Goal: Complete application form

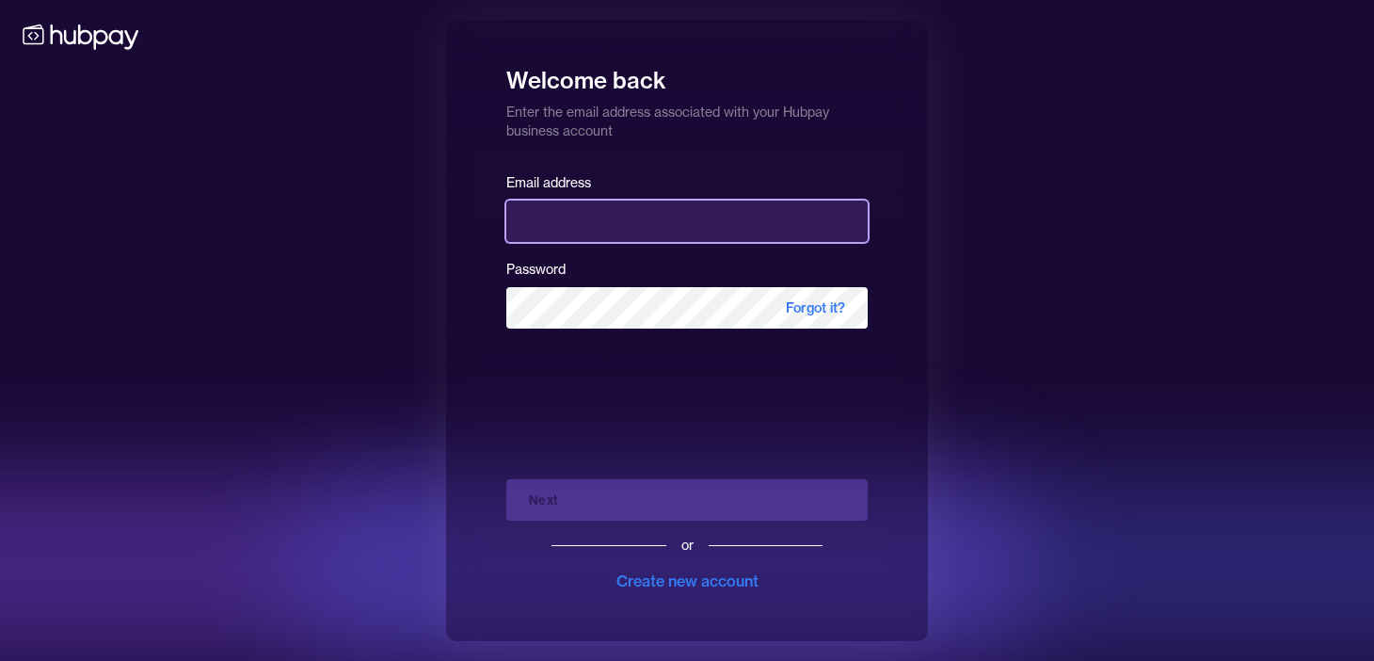
click at [645, 222] on input "email" at bounding box center [686, 220] width 361 height 41
type input "**********"
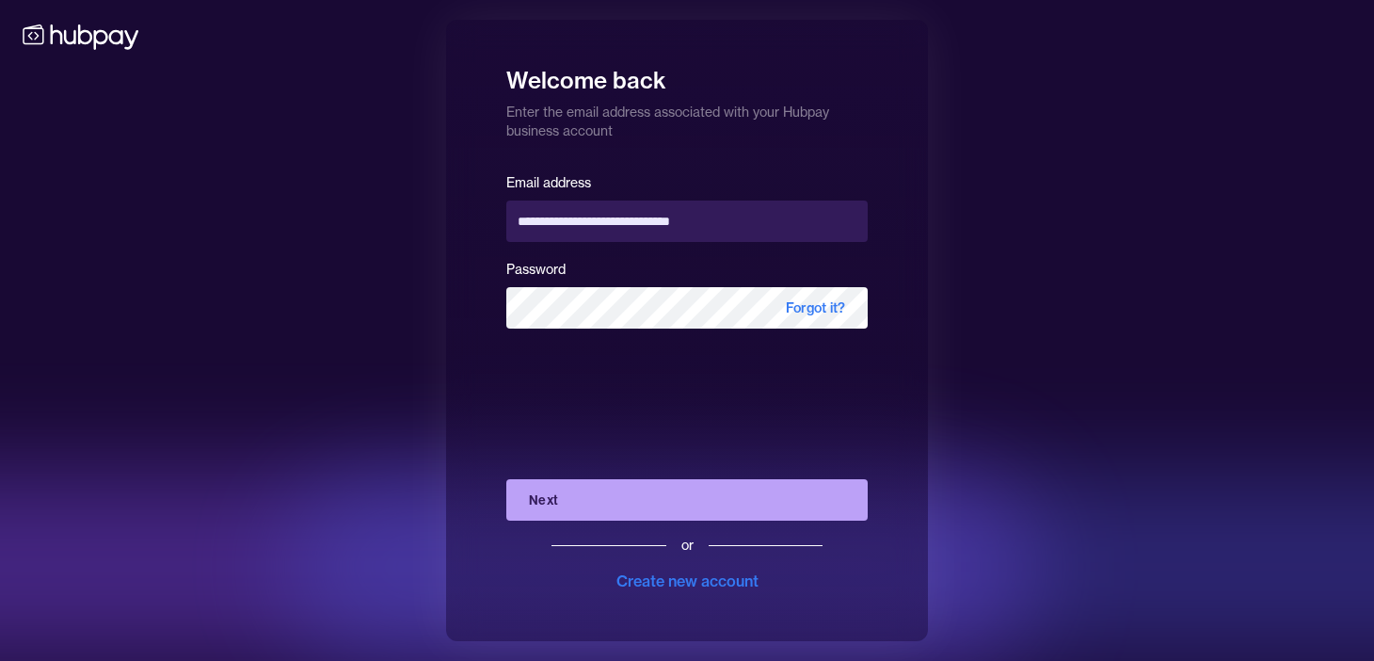
click at [632, 501] on button "Next" at bounding box center [686, 499] width 361 height 41
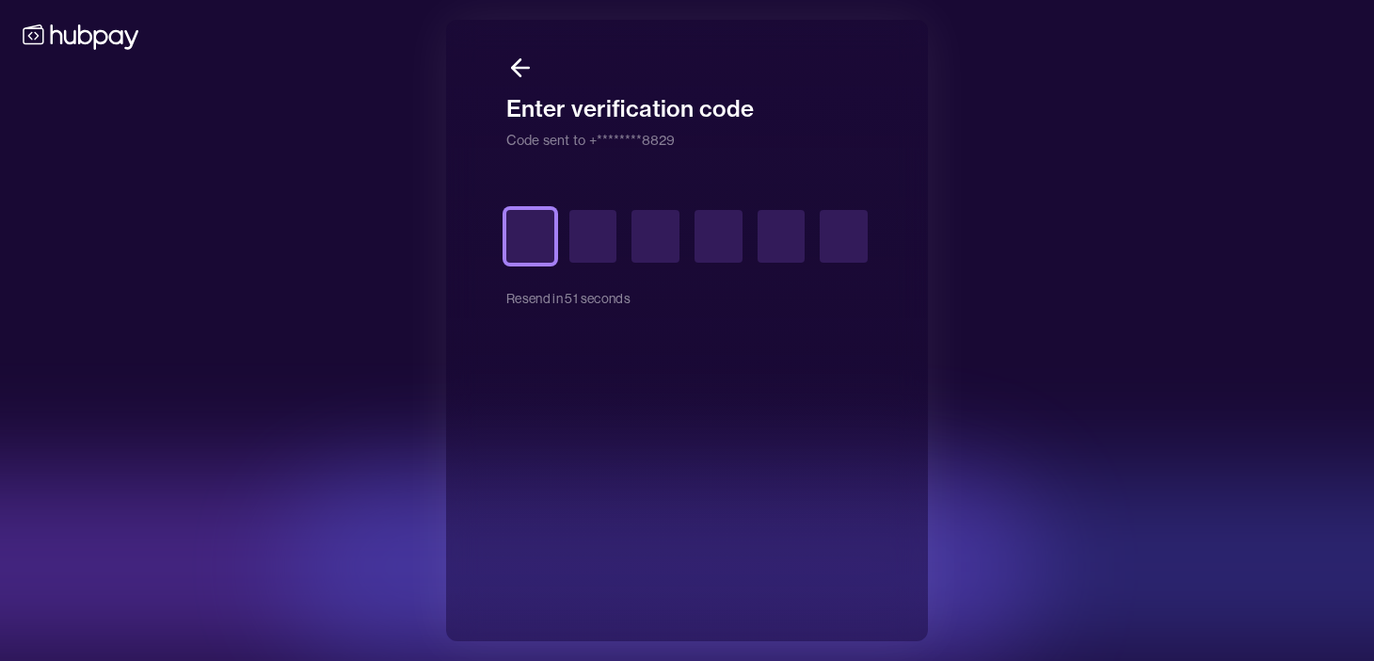
type input "*"
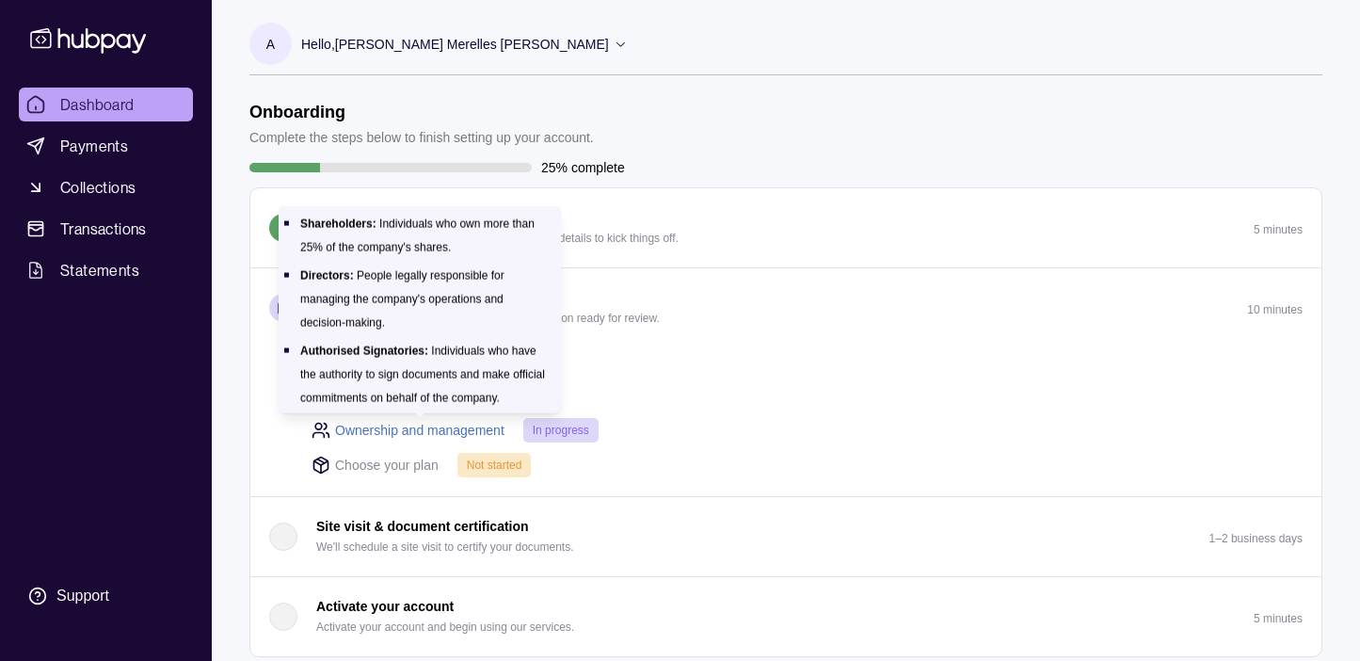
click at [483, 432] on link "Ownership and management" at bounding box center [419, 430] width 169 height 21
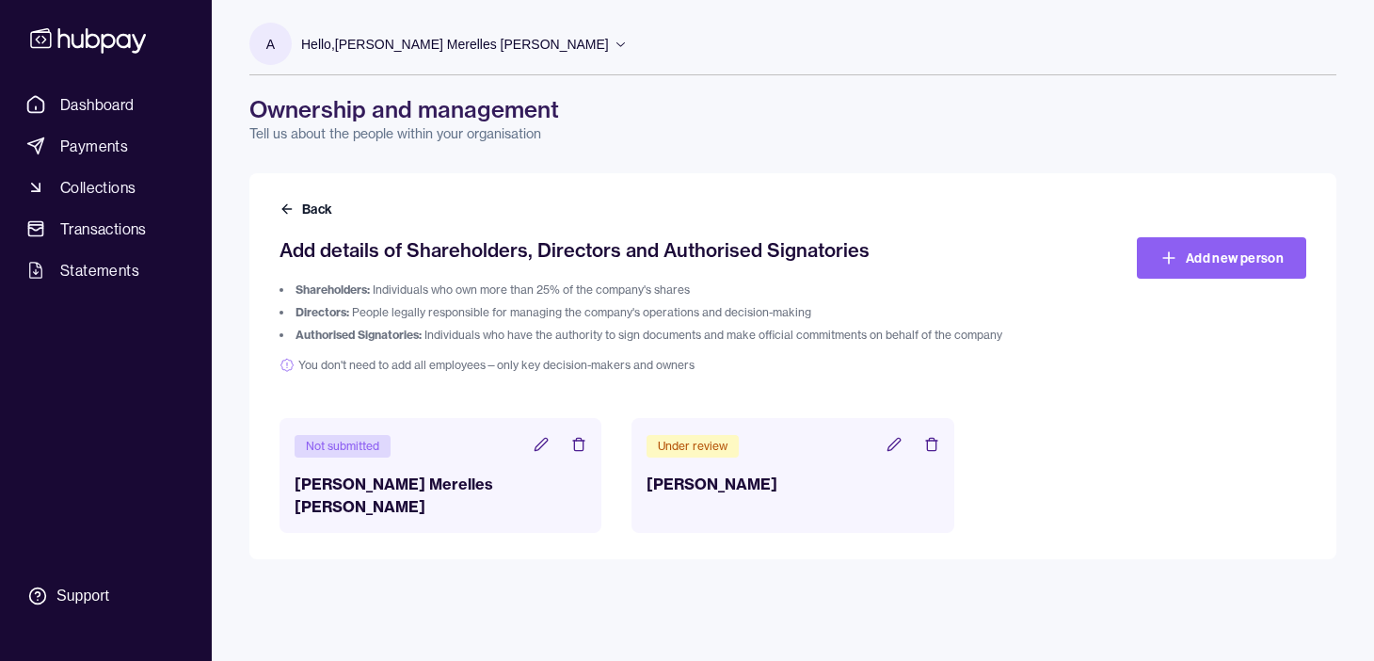
click at [359, 453] on div "Not submitted" at bounding box center [343, 446] width 96 height 23
click at [539, 444] on icon at bounding box center [542, 444] width 12 height 12
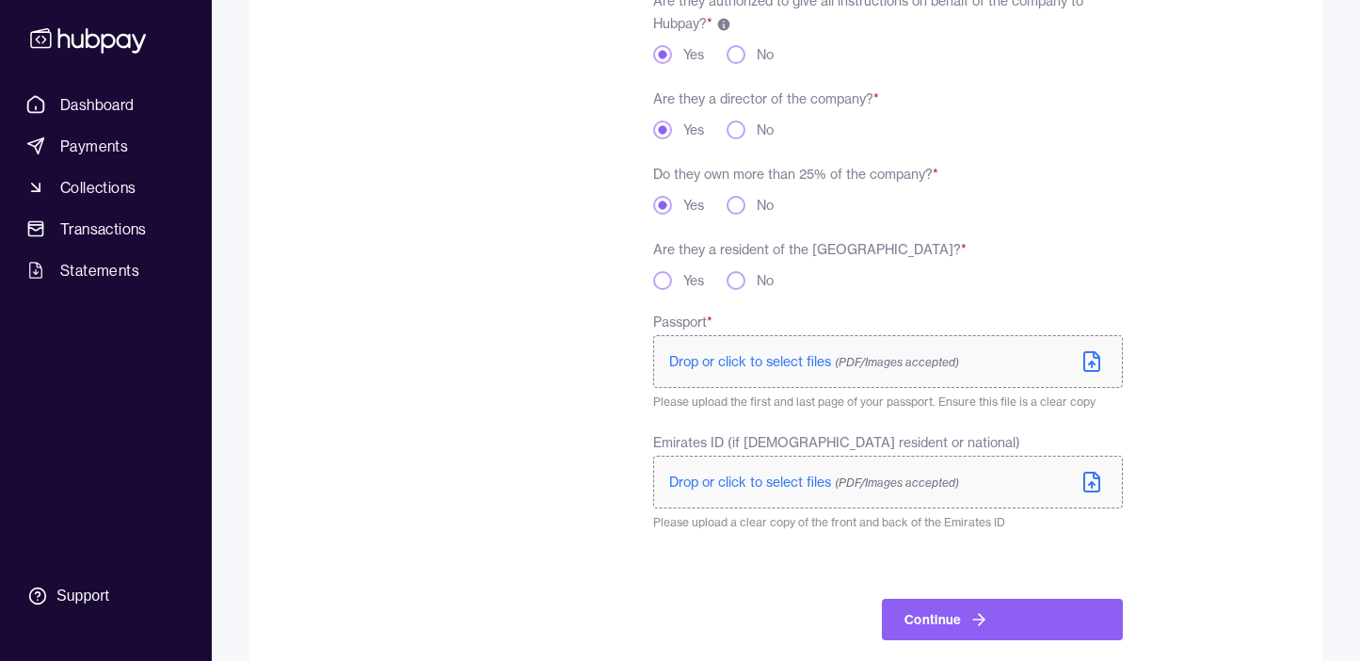
scroll to position [353, 0]
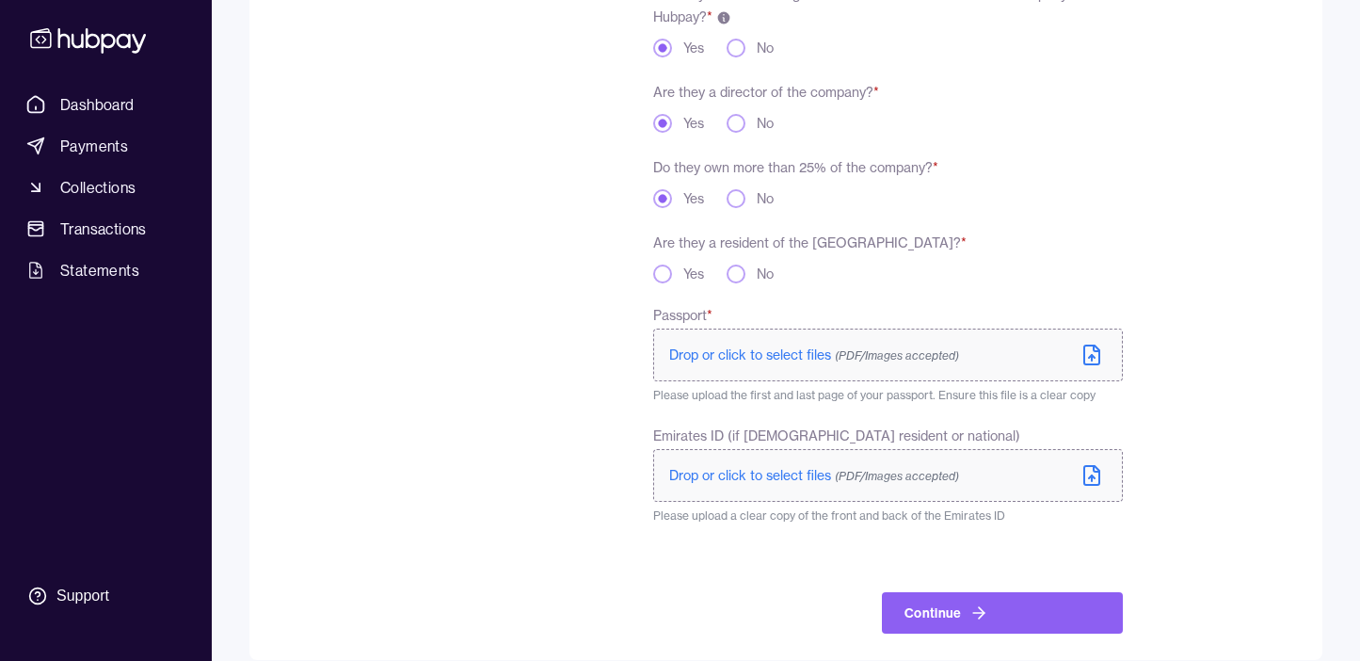
click at [1089, 357] on icon at bounding box center [1092, 356] width 6 height 3
click at [1098, 476] on icon at bounding box center [1092, 475] width 23 height 23
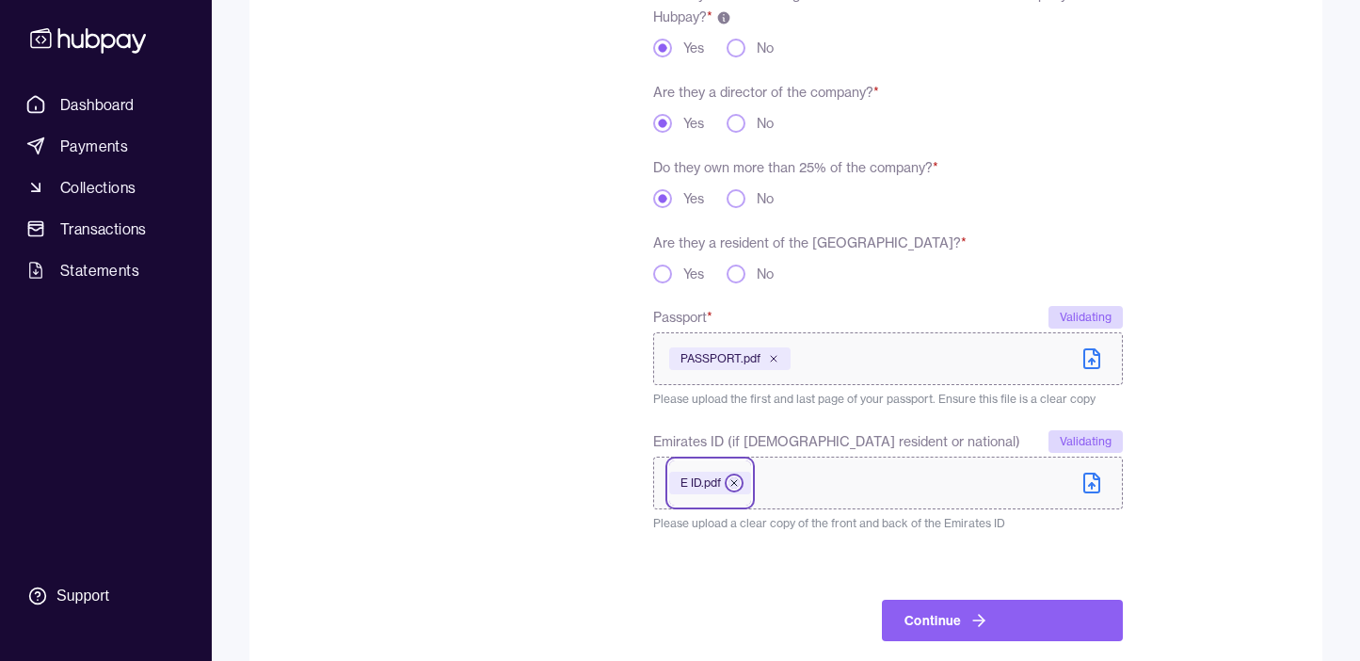
click at [738, 483] on icon at bounding box center [734, 482] width 11 height 11
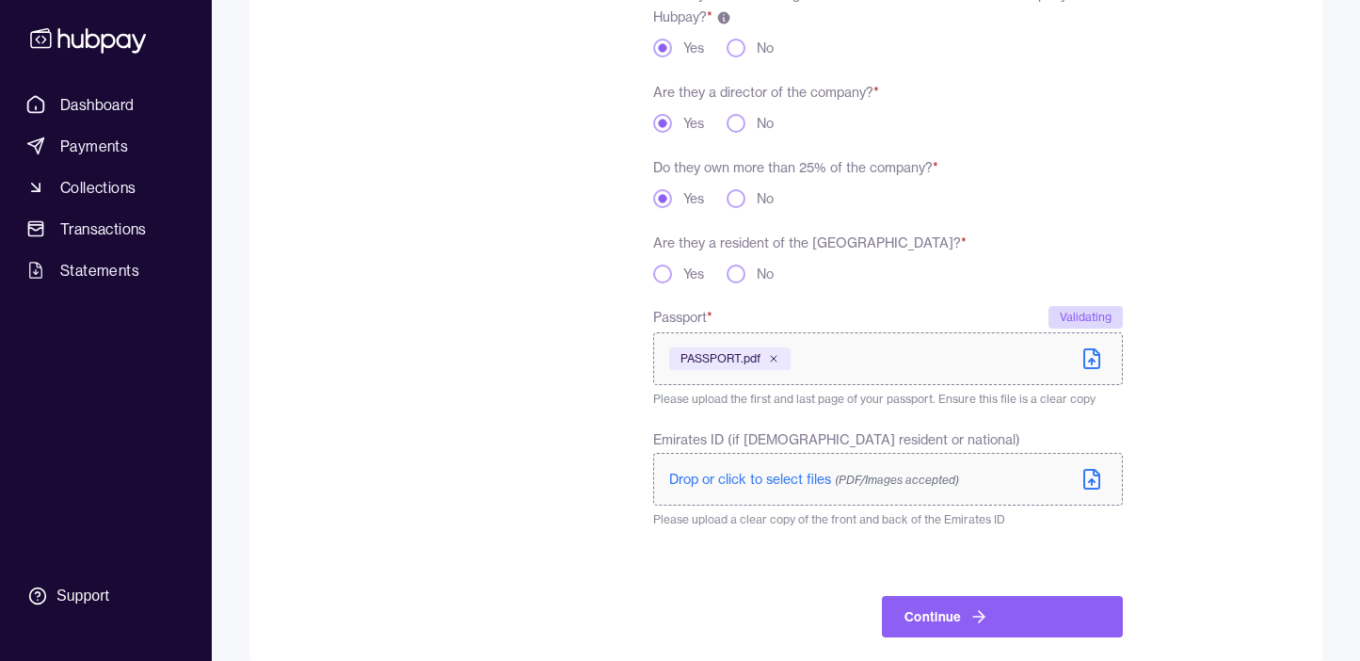
click at [1088, 476] on icon at bounding box center [1092, 479] width 23 height 23
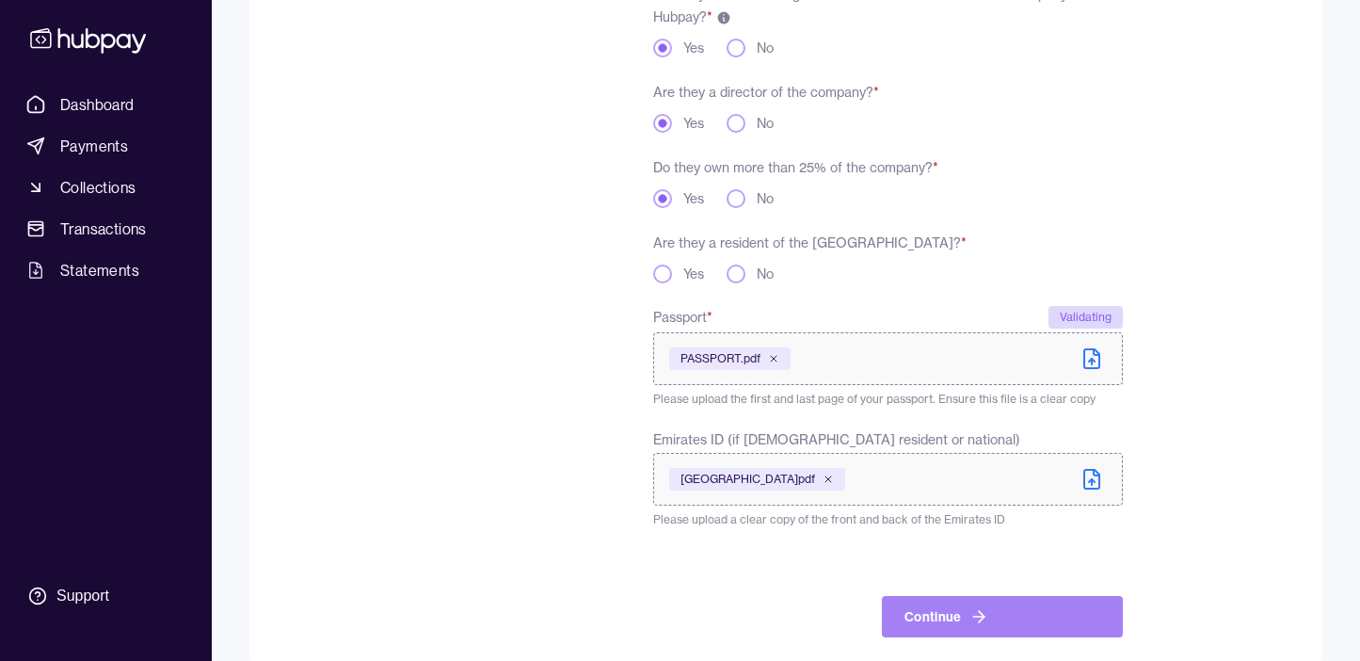
click at [985, 623] on icon "submit" at bounding box center [979, 616] width 19 height 19
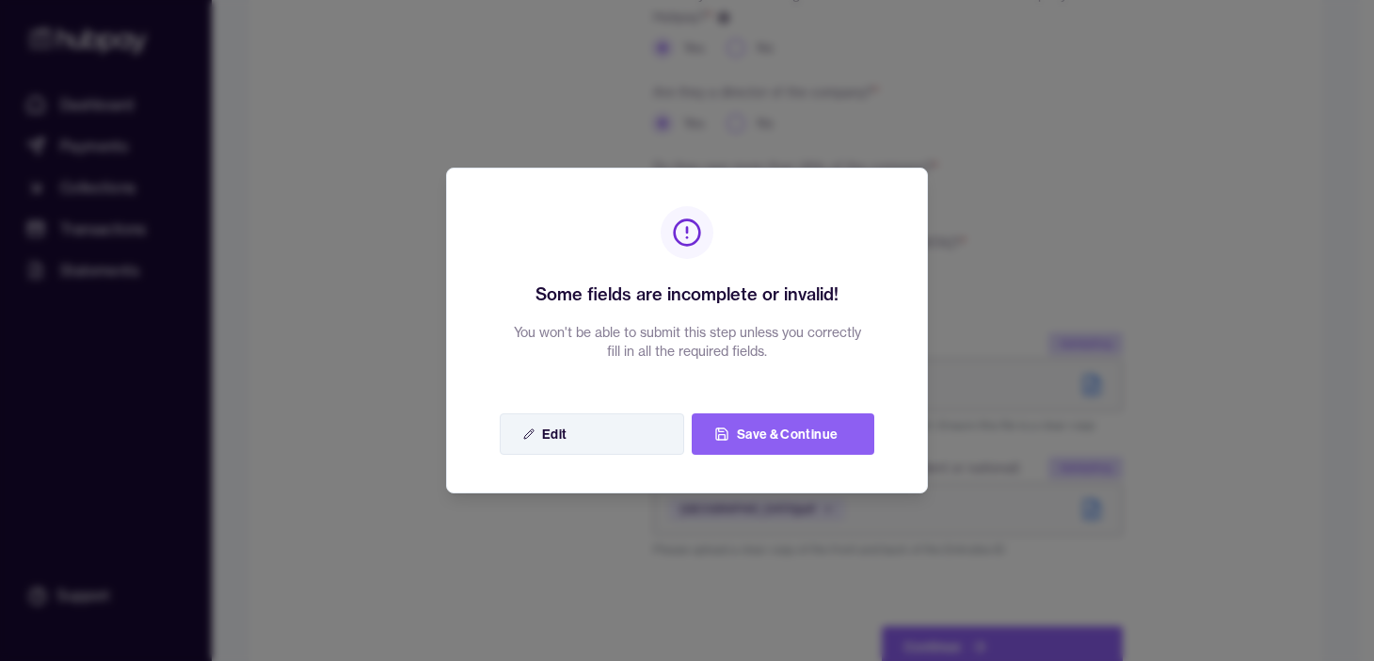
click at [568, 428] on button "Edit" at bounding box center [592, 433] width 184 height 41
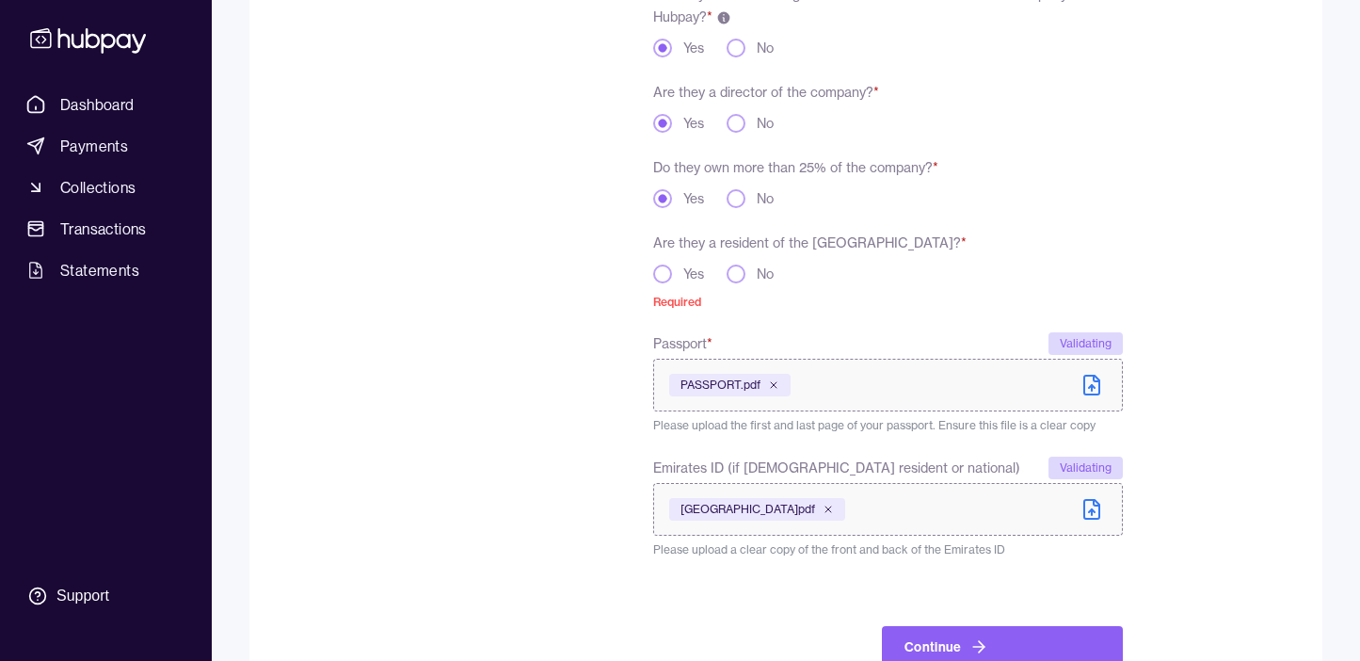
click at [662, 272] on button "Yes" at bounding box center [662, 273] width 19 height 19
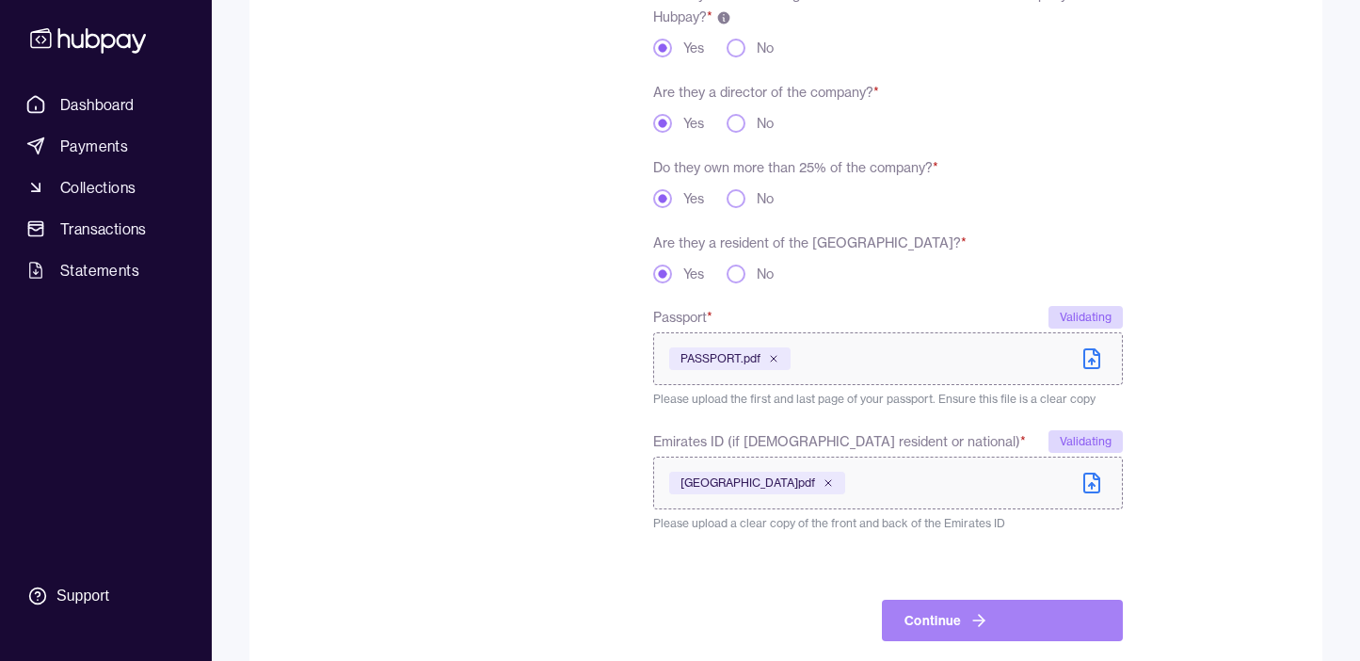
click at [998, 621] on button "Continue" at bounding box center [1002, 620] width 241 height 41
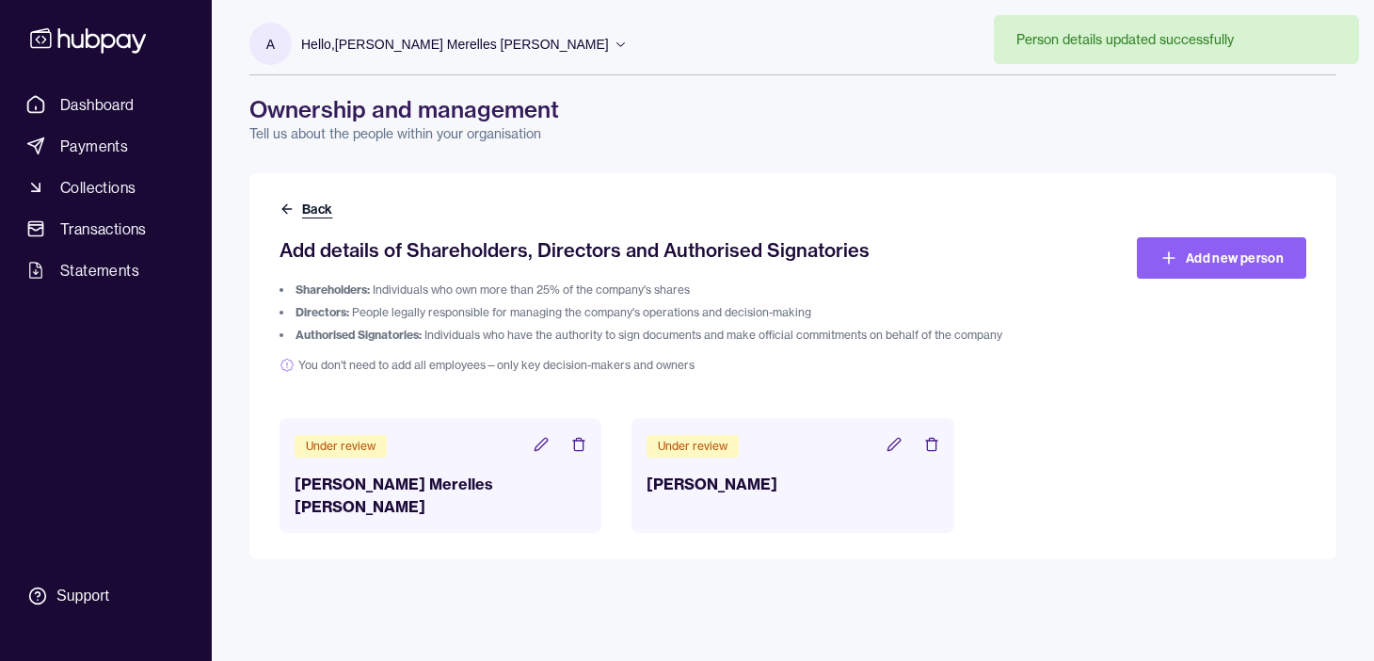
click at [282, 207] on icon at bounding box center [284, 208] width 5 height 8
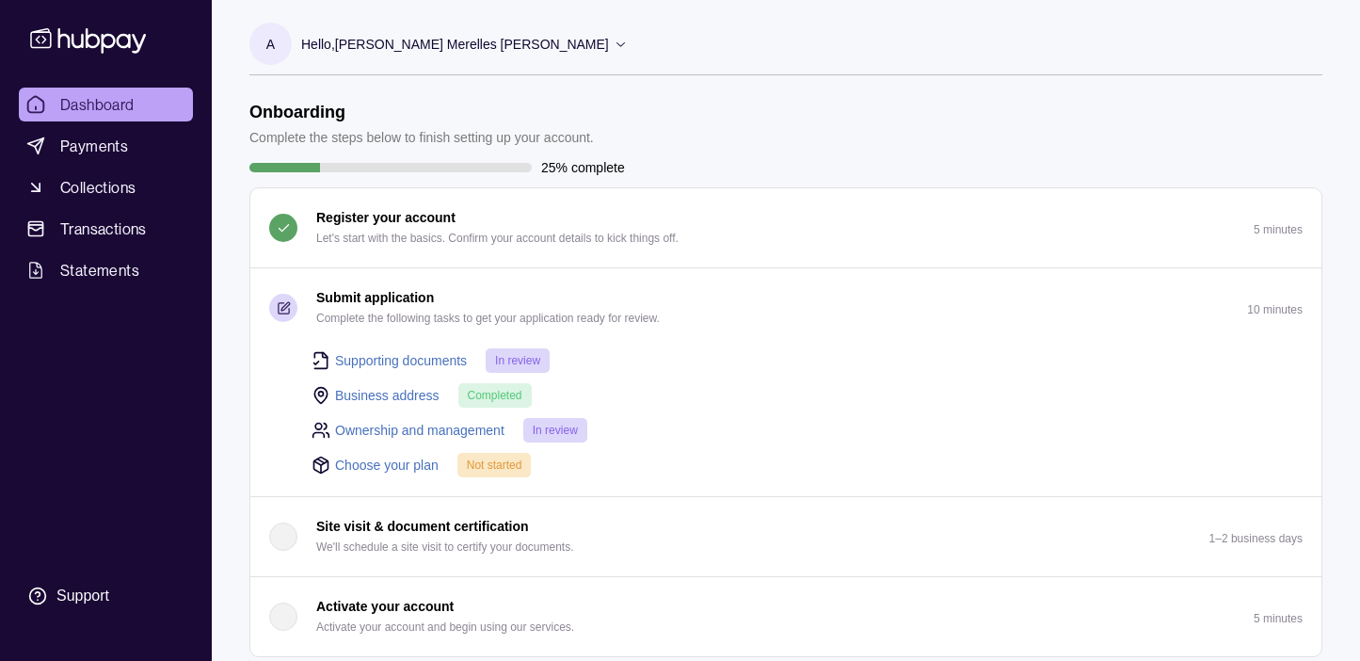
click at [372, 465] on link "Choose your plan" at bounding box center [387, 465] width 104 height 21
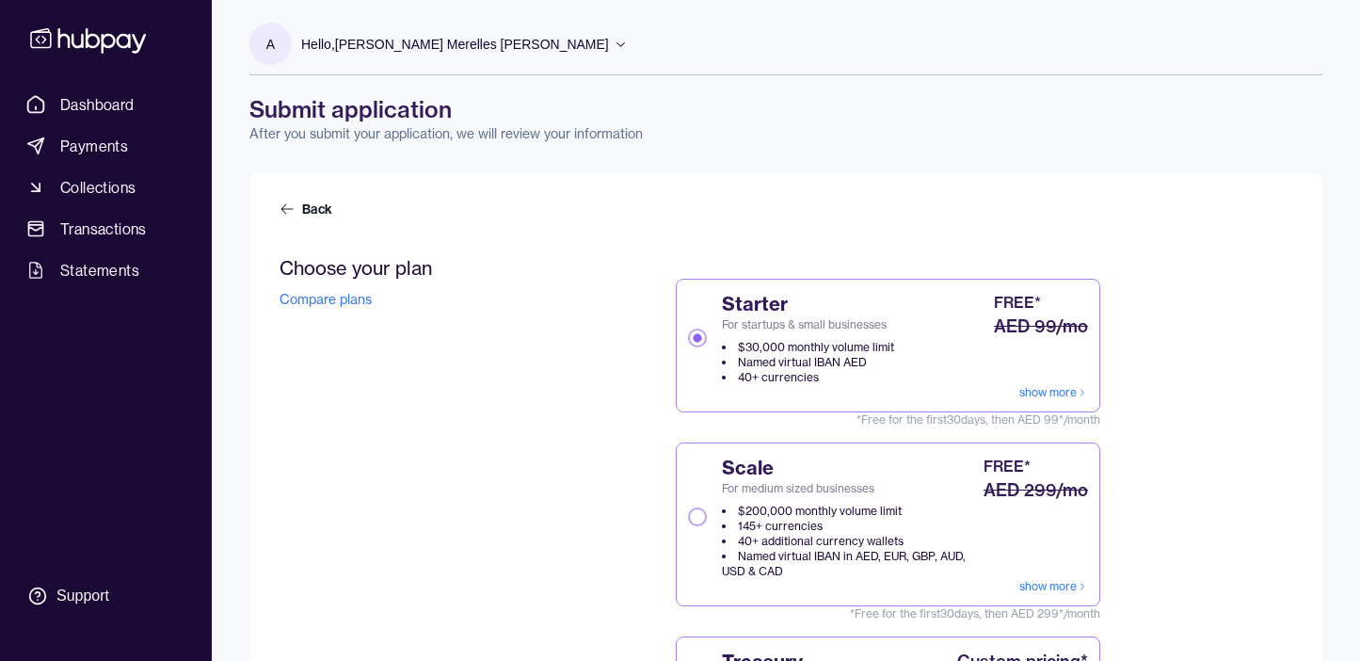
click at [699, 519] on button "Scale For medium sized businesses $200,000 monthly volume limit 145+ currencies…" at bounding box center [697, 516] width 19 height 19
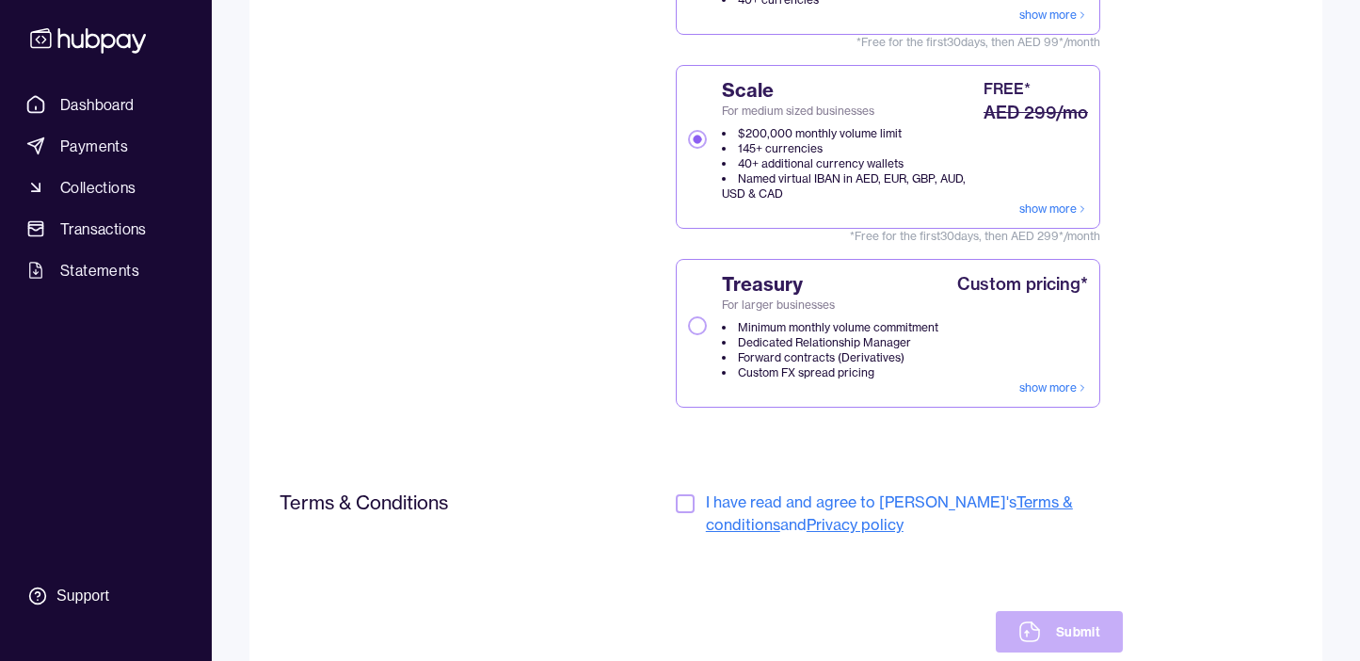
scroll to position [441, 0]
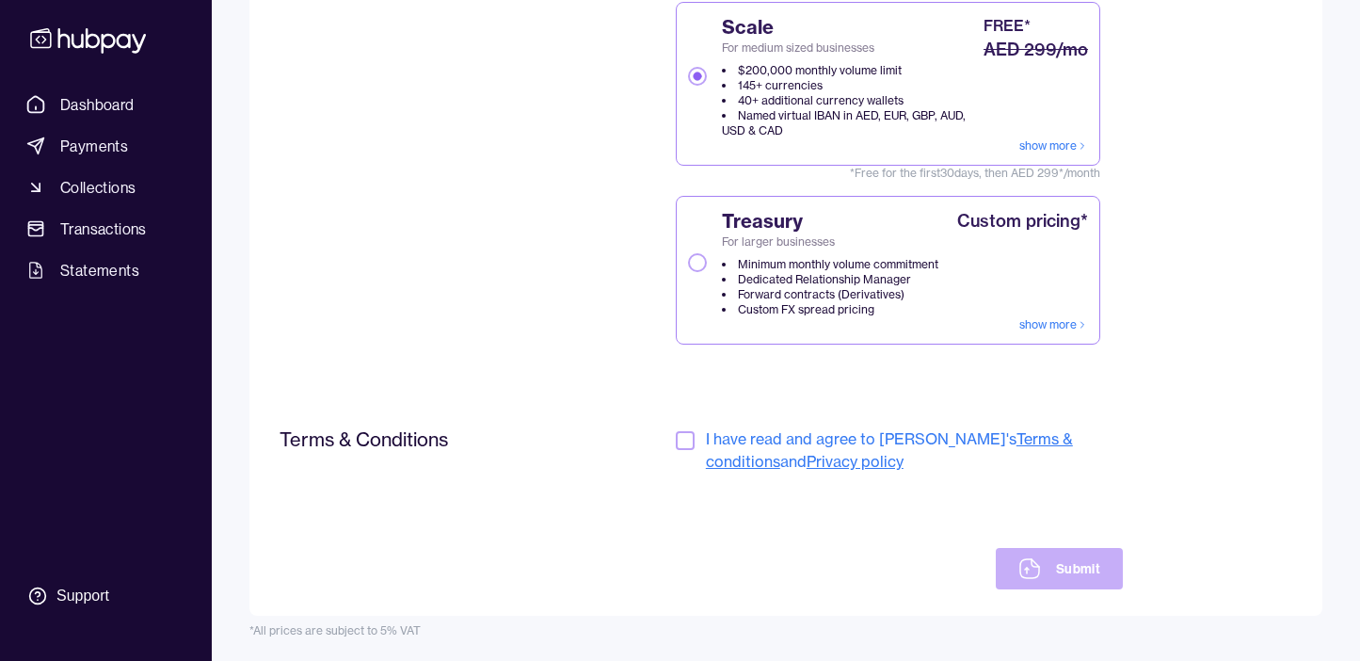
click at [684, 438] on button "button" at bounding box center [685, 440] width 19 height 19
click at [1057, 568] on button "Submit" at bounding box center [1059, 568] width 127 height 41
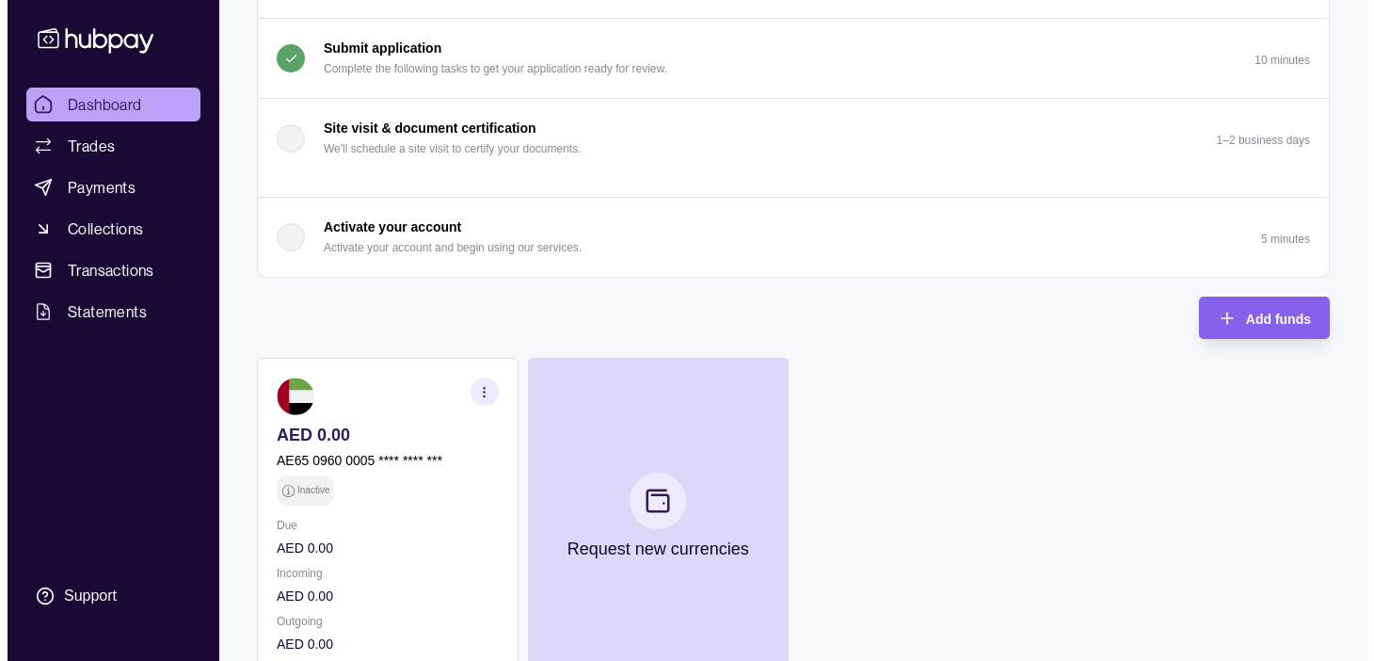
scroll to position [403, 0]
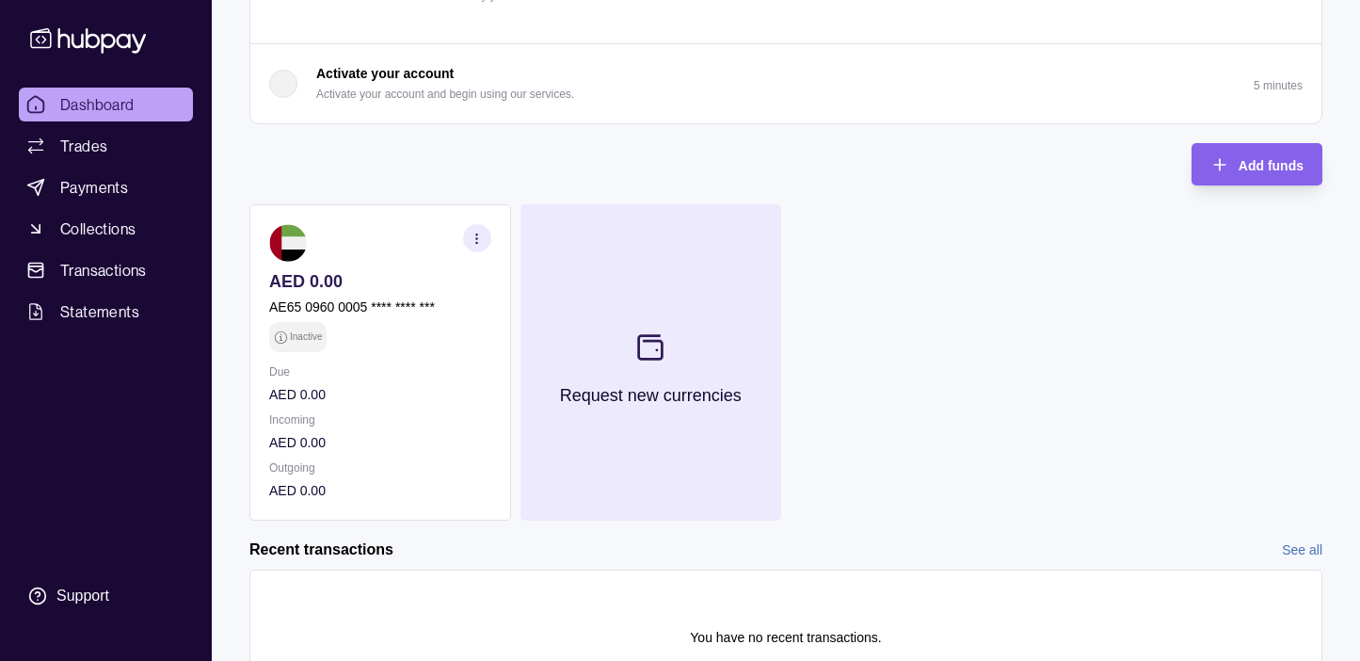
click at [656, 338] on icon at bounding box center [650, 347] width 31 height 31
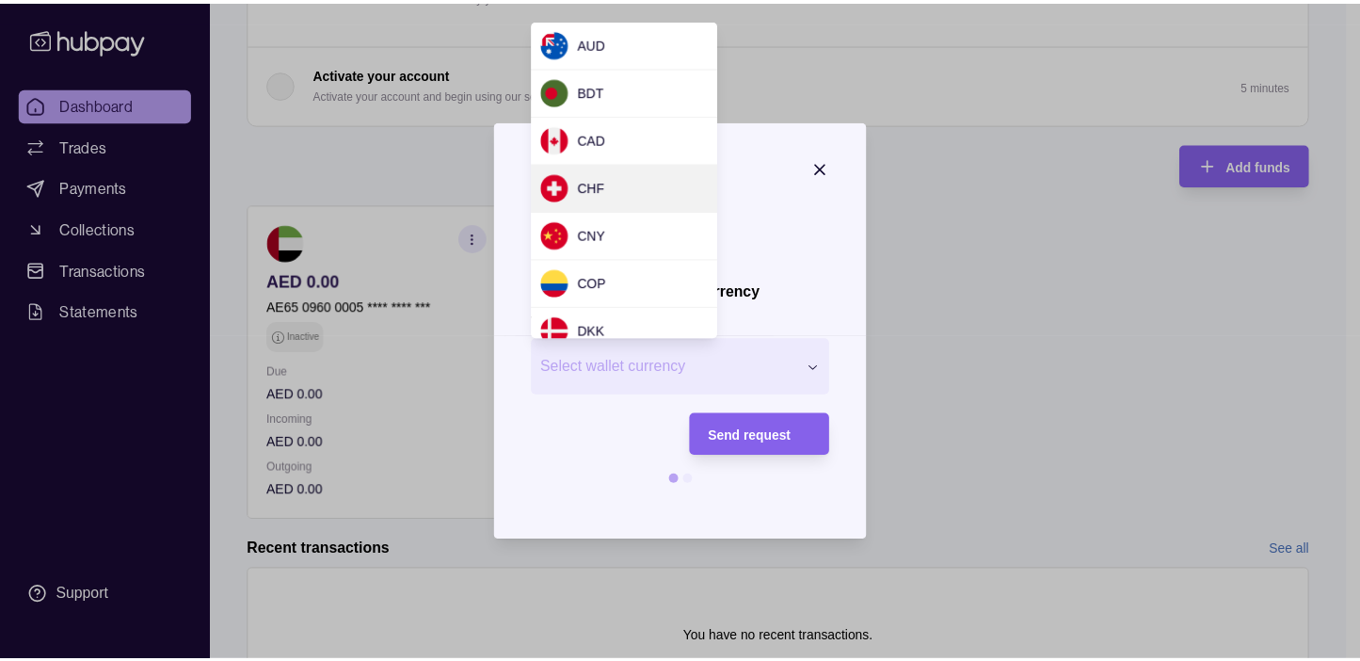
scroll to position [365, 0]
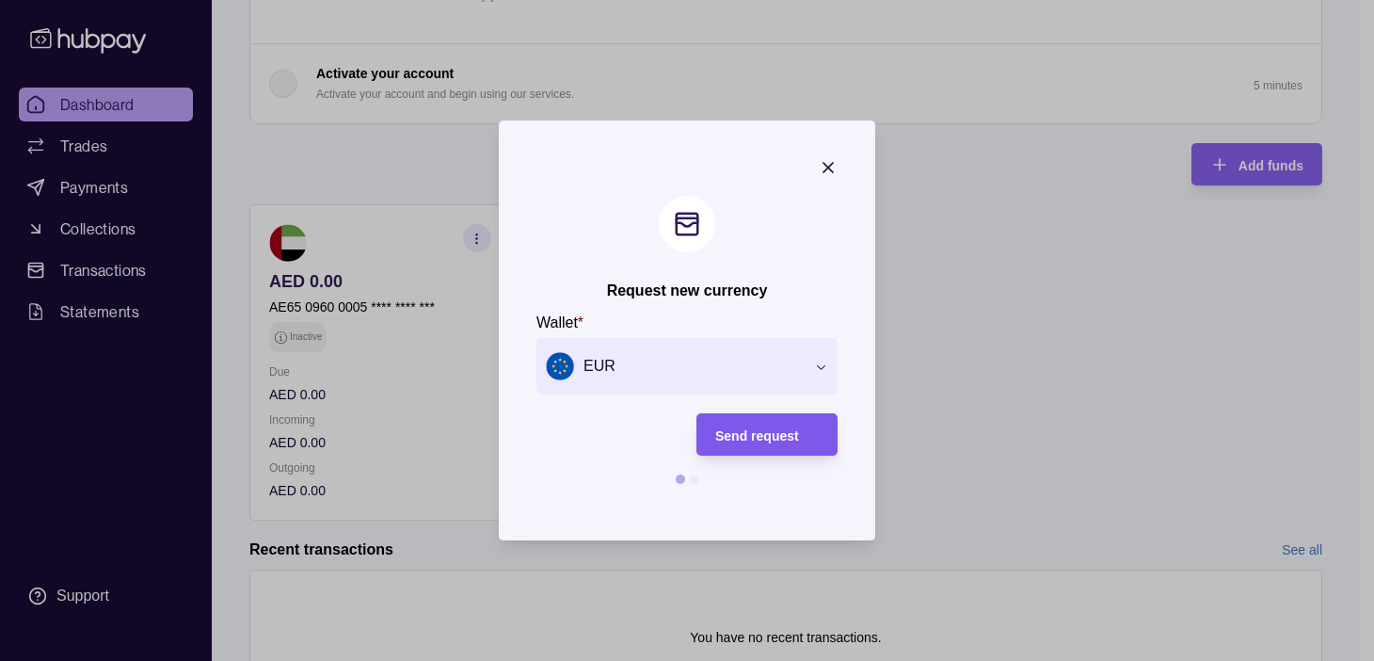
click at [761, 440] on span "Send request" at bounding box center [757, 435] width 84 height 15
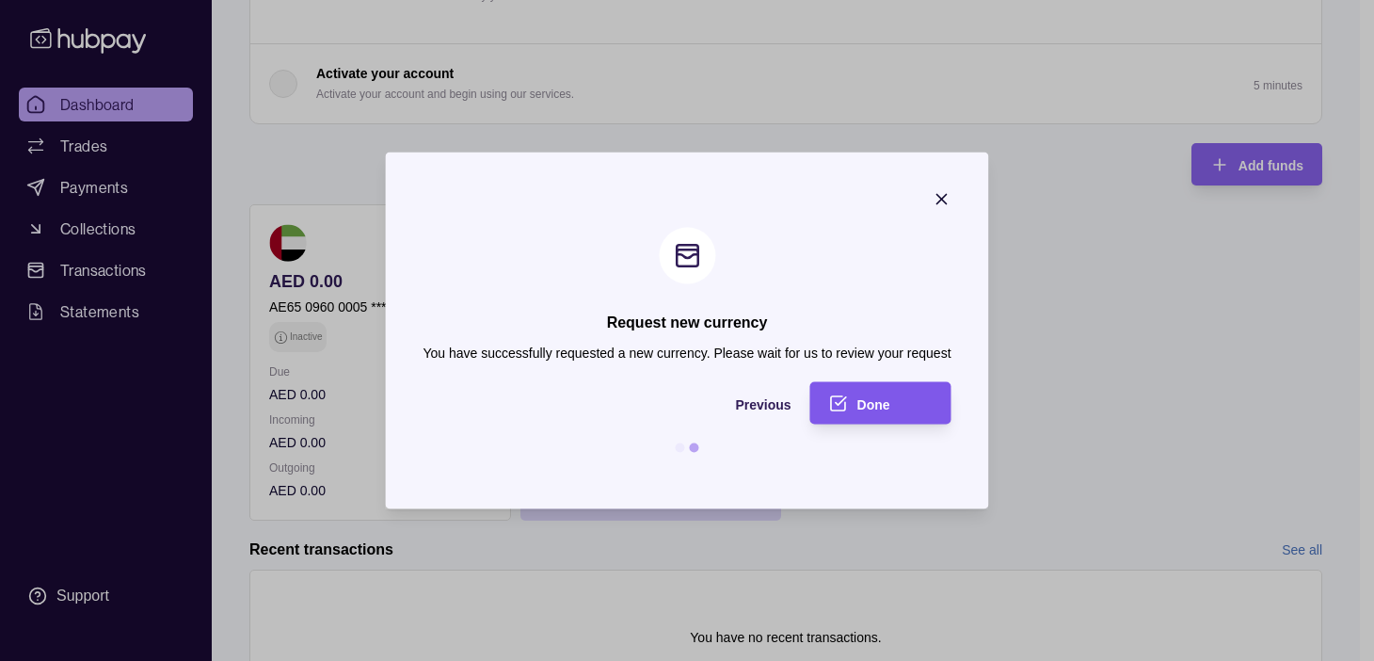
click at [881, 405] on span "Done" at bounding box center [874, 403] width 33 height 15
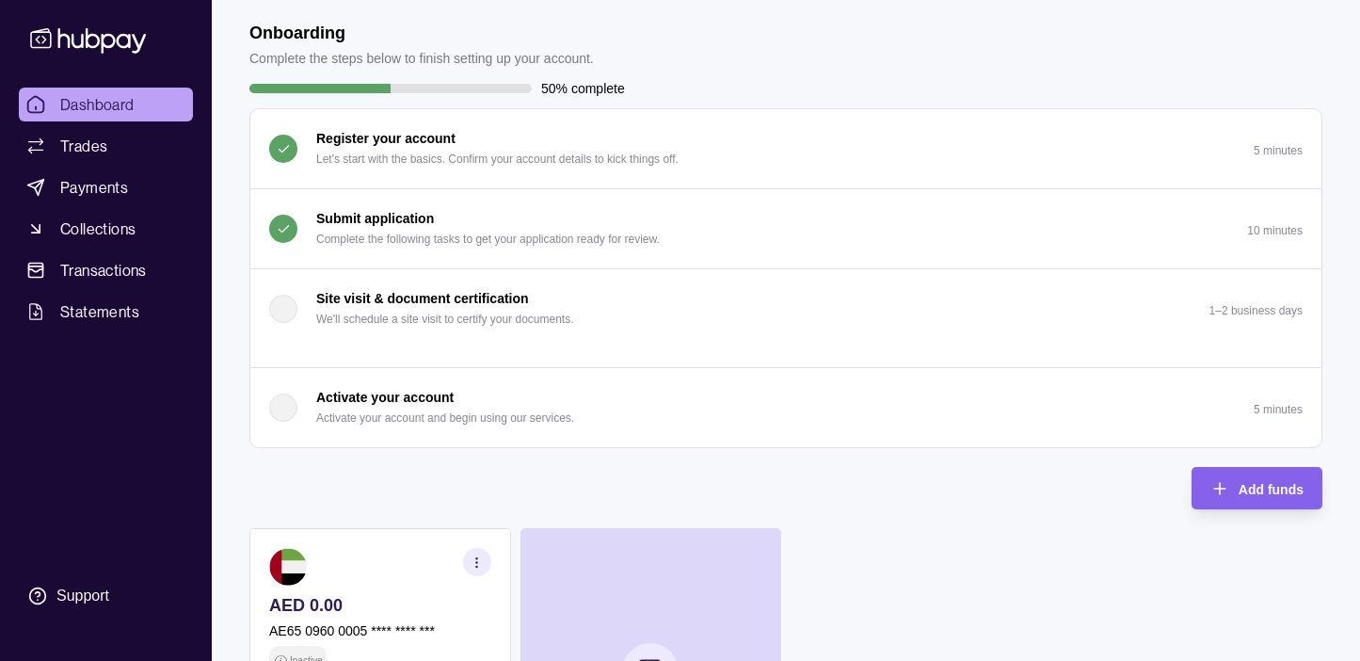
scroll to position [0, 0]
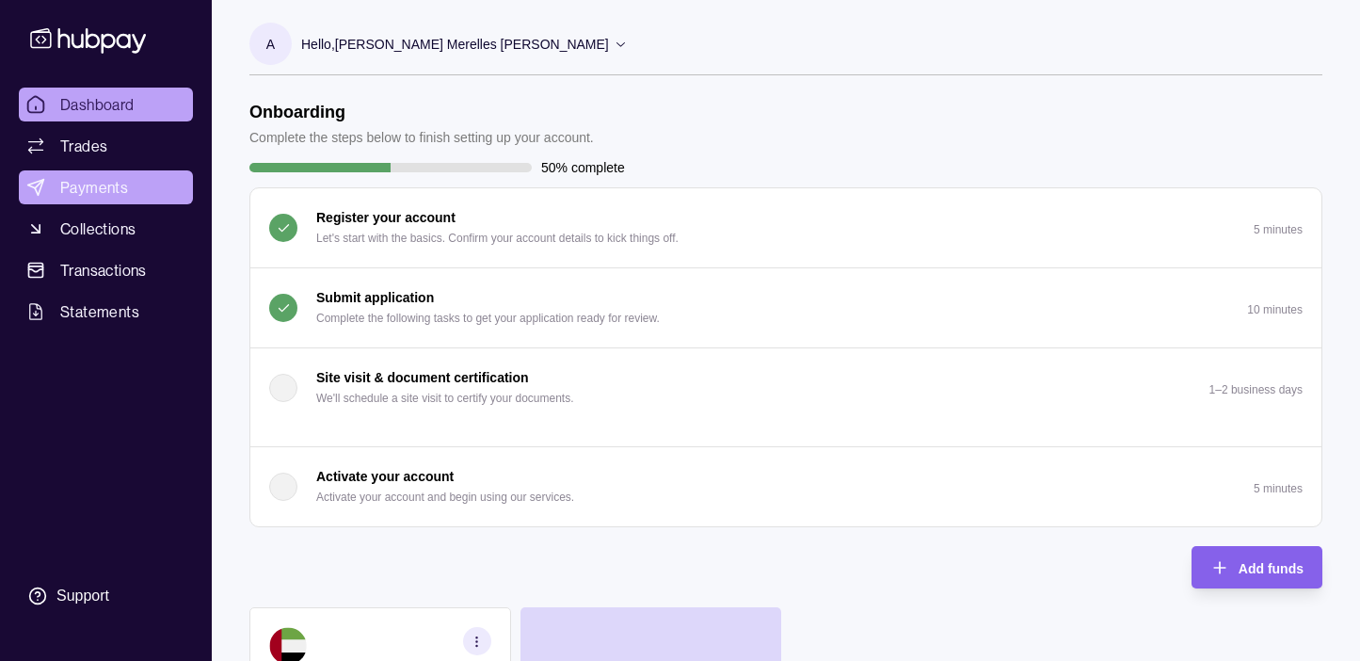
click at [104, 184] on span "Payments" at bounding box center [94, 187] width 68 height 23
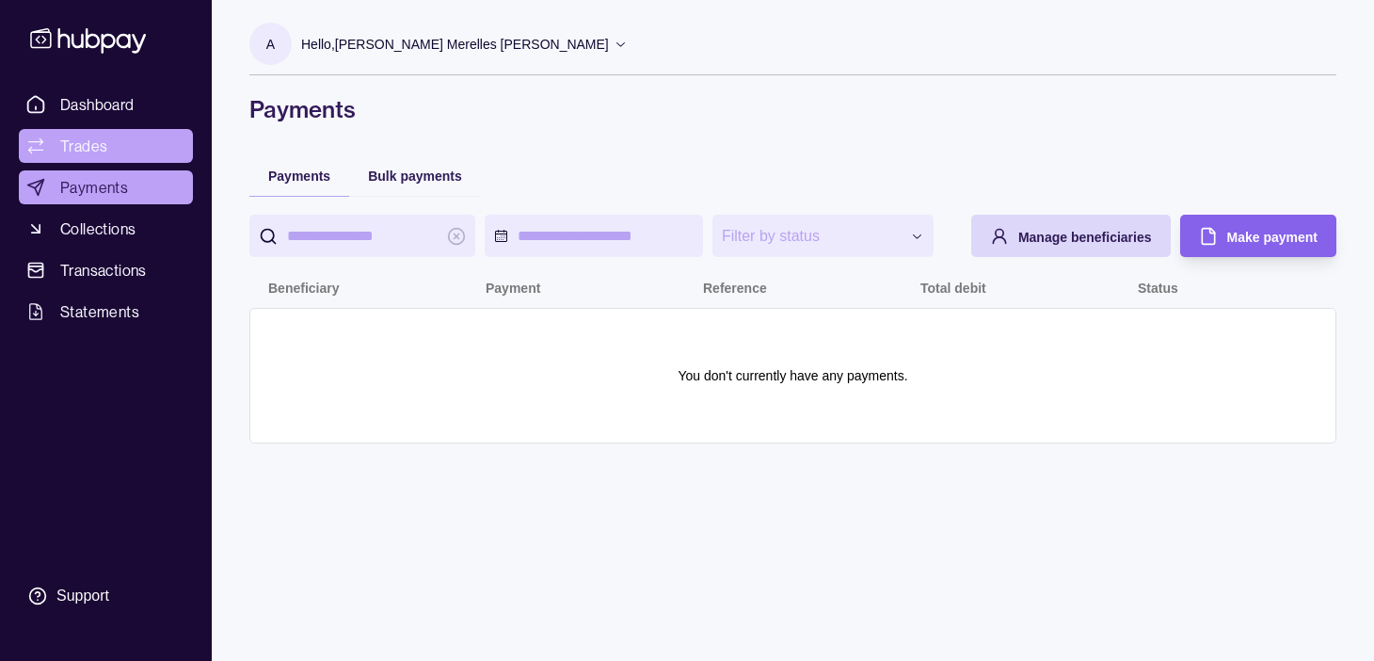
click at [104, 159] on link "Trades" at bounding box center [106, 146] width 174 height 34
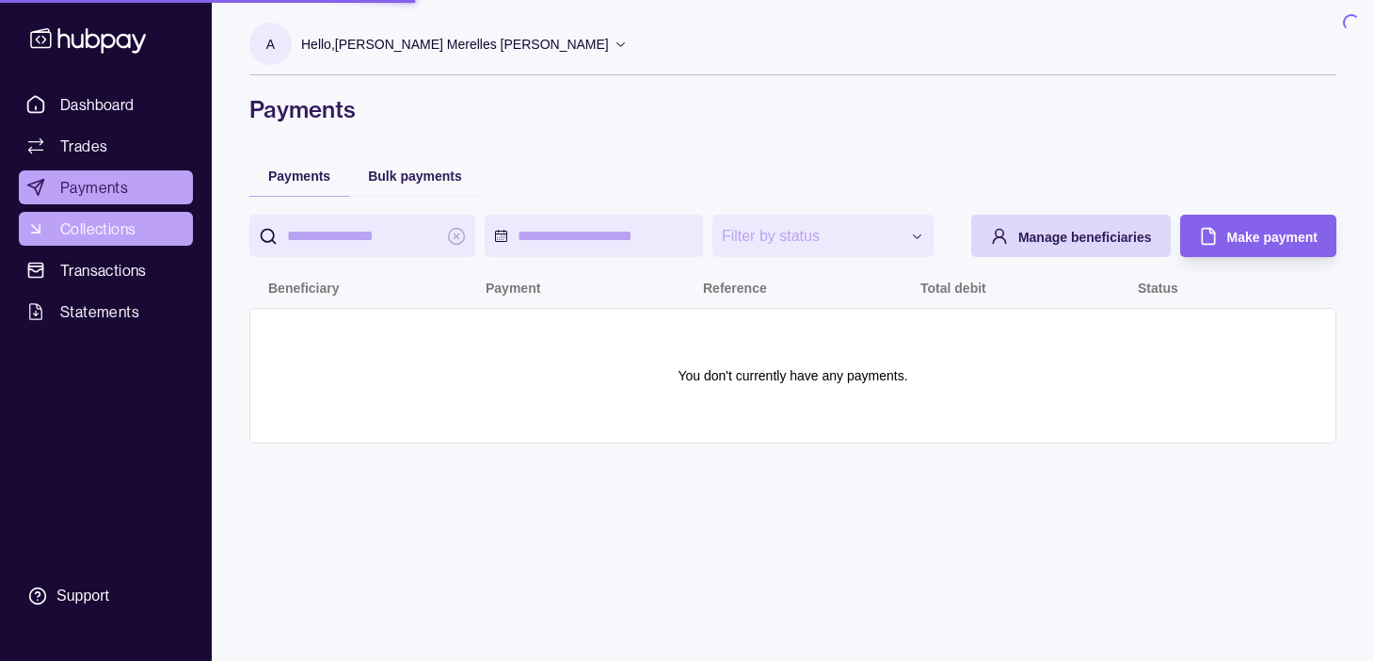
click at [124, 226] on span "Collections" at bounding box center [97, 228] width 75 height 23
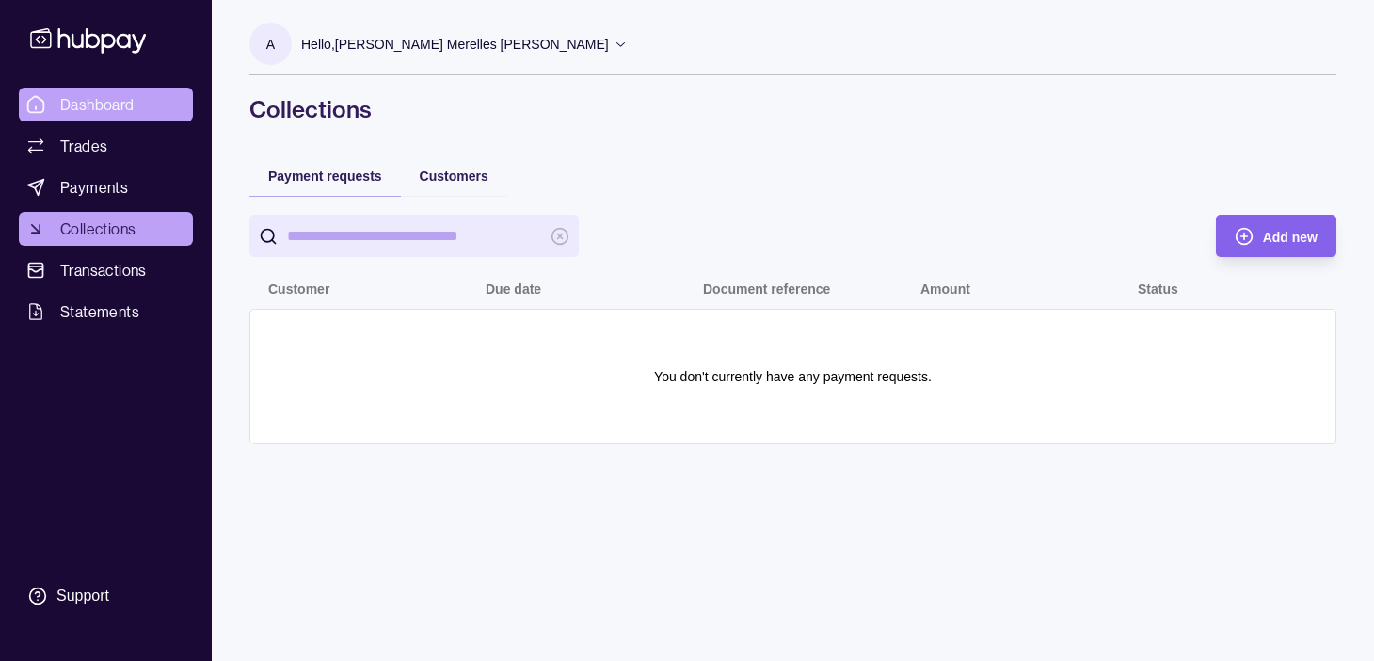
click at [62, 112] on span "Dashboard" at bounding box center [97, 104] width 74 height 23
